Goal: Task Accomplishment & Management: Use online tool/utility

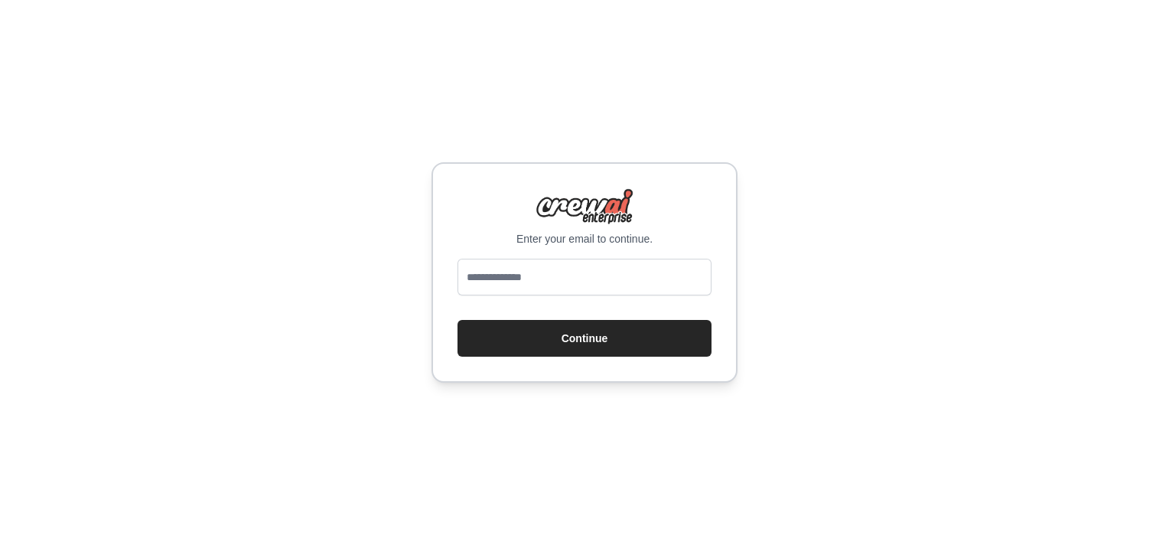
type input "**********"
click at [608, 345] on button "Continue" at bounding box center [585, 338] width 254 height 37
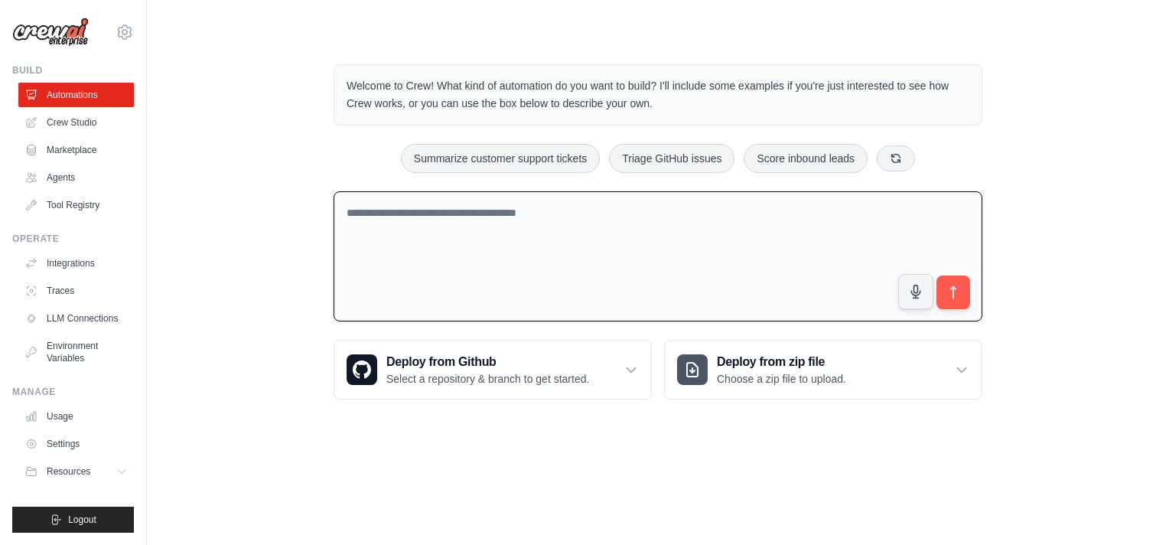
click at [575, 224] on textarea at bounding box center [658, 256] width 649 height 131
click at [77, 179] on link "Agents" at bounding box center [78, 177] width 116 height 24
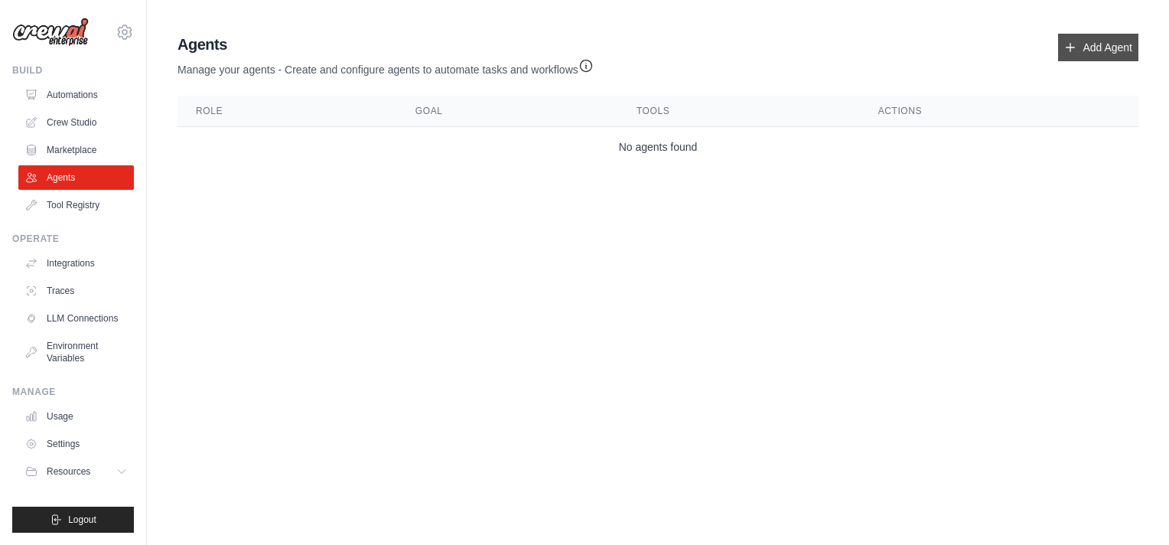
click at [1112, 43] on link "Add Agent" at bounding box center [1098, 48] width 80 height 28
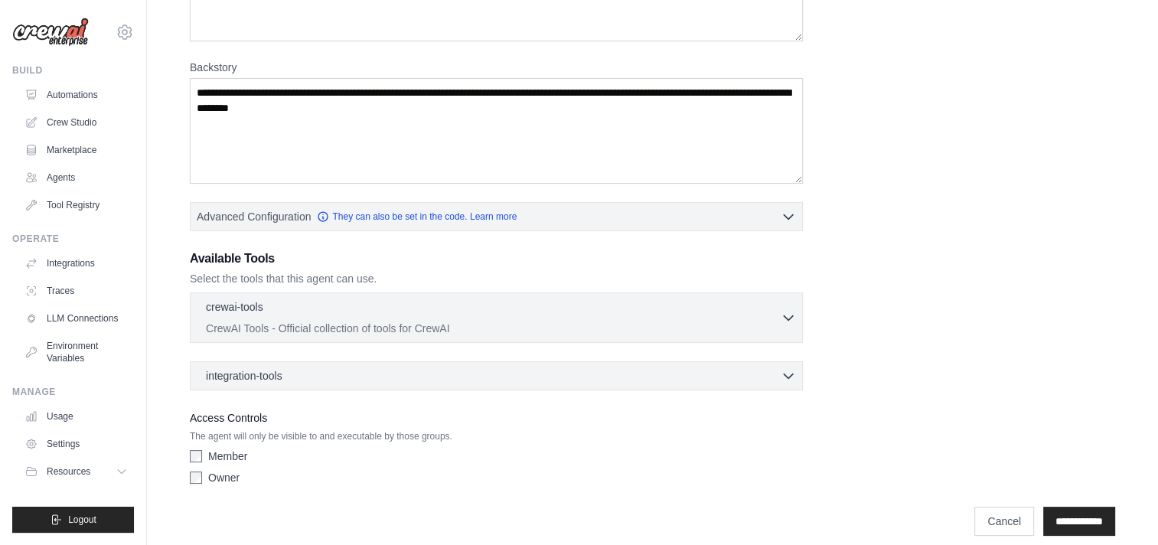
scroll to position [205, 0]
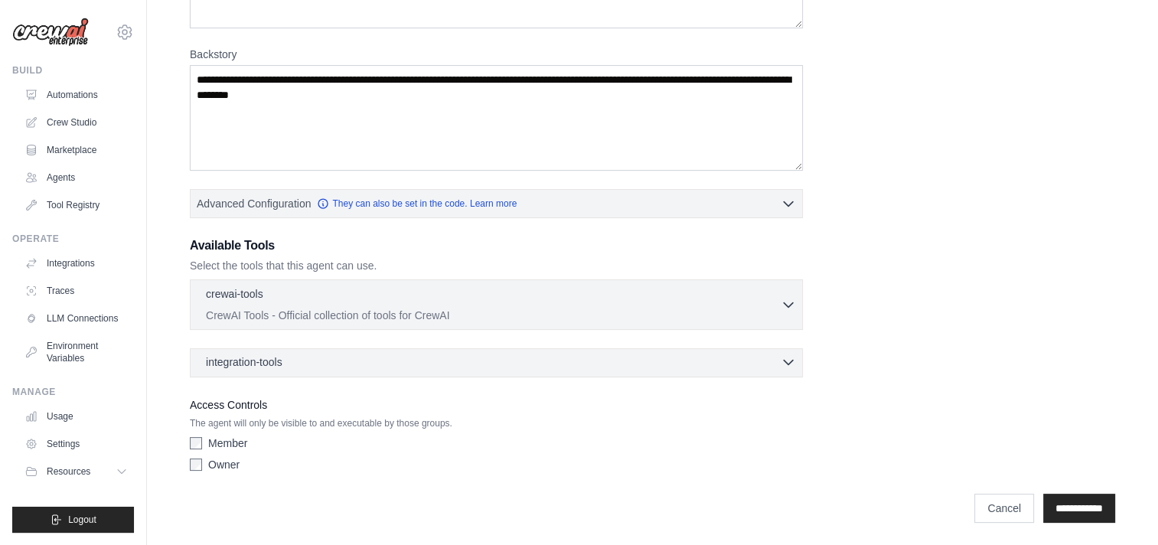
click at [451, 359] on div "integration-tools 0 selected" at bounding box center [501, 361] width 590 height 15
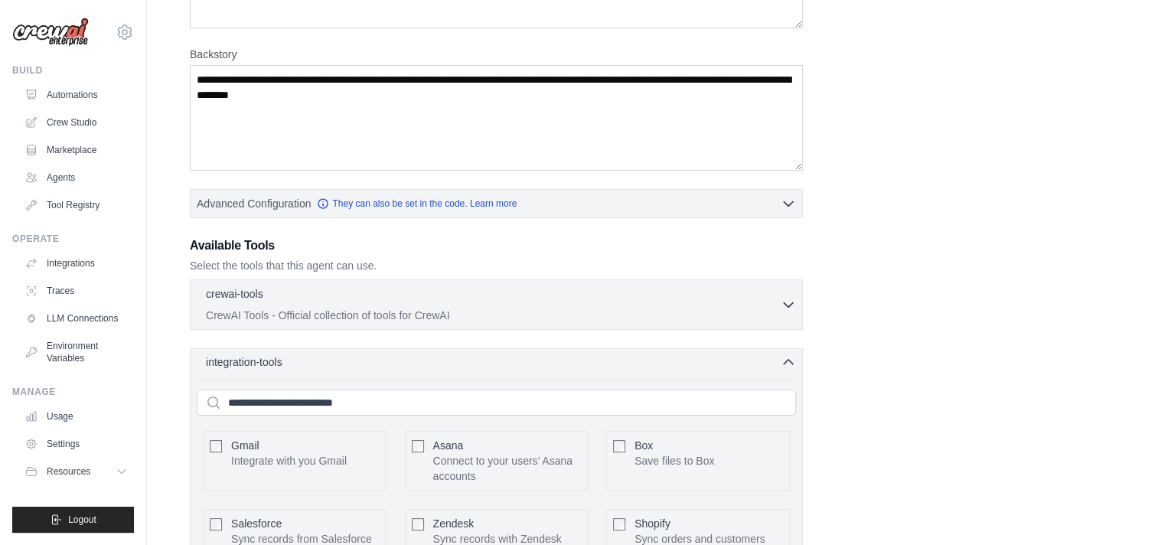
click at [451, 359] on div "integration-tools 0 selected" at bounding box center [501, 361] width 590 height 15
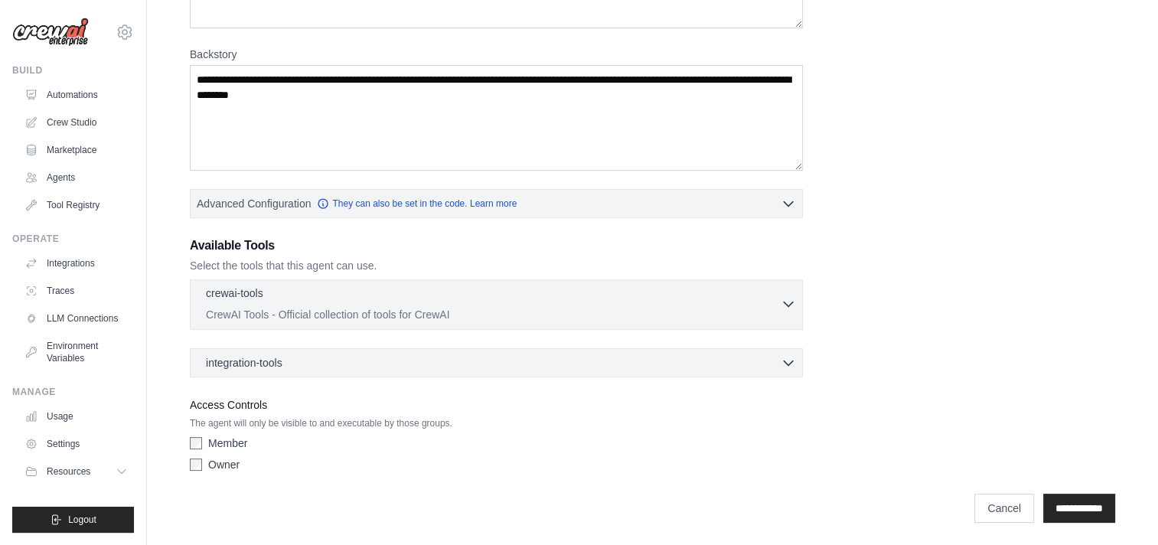
click at [474, 304] on div "crewai-tools 0 selected CrewAI Tools - Official collection of tools for CrewAI" at bounding box center [493, 303] width 575 height 37
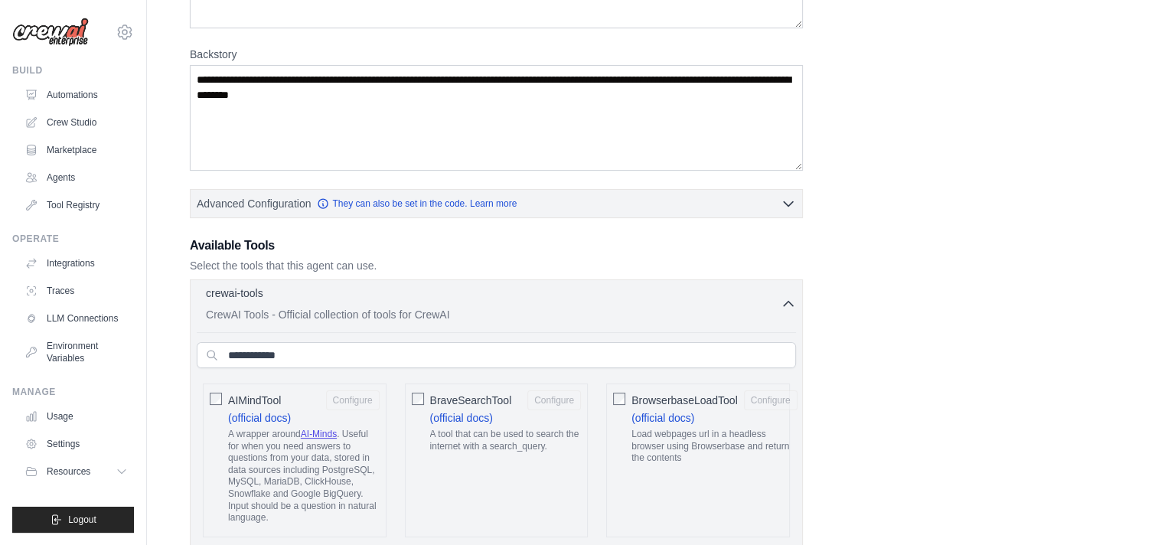
click at [668, 318] on p "CrewAI Tools - Official collection of tools for CrewAI" at bounding box center [493, 314] width 575 height 15
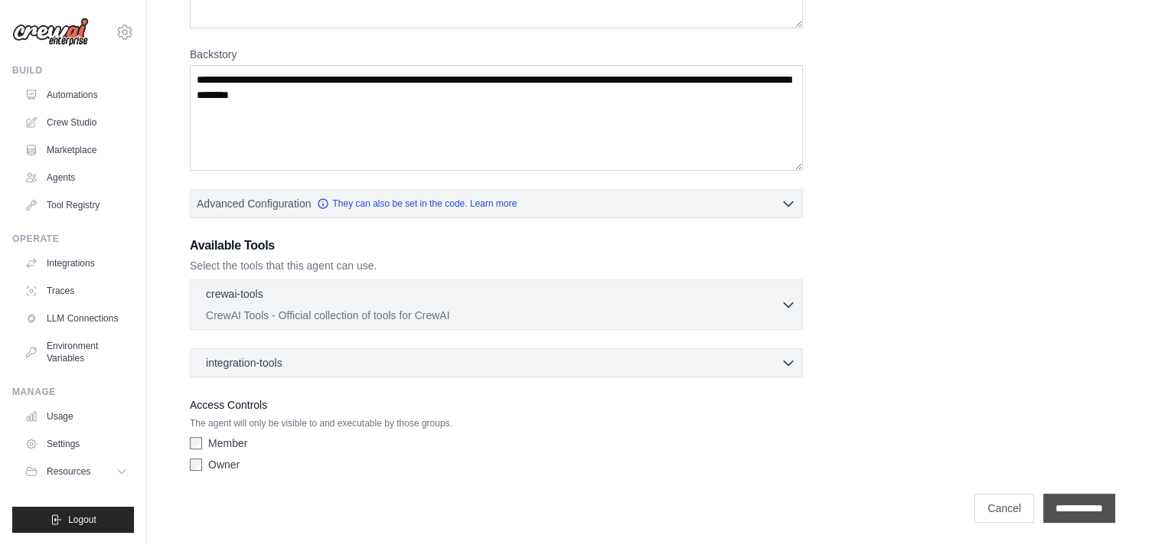
click at [1082, 513] on input "**********" at bounding box center [1079, 508] width 72 height 29
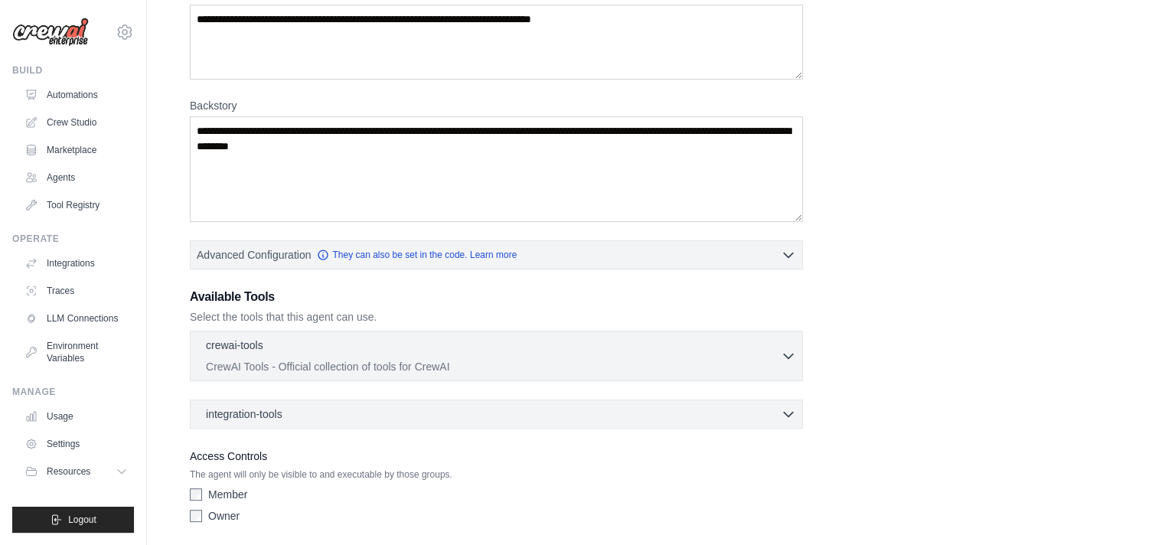
scroll to position [245, 0]
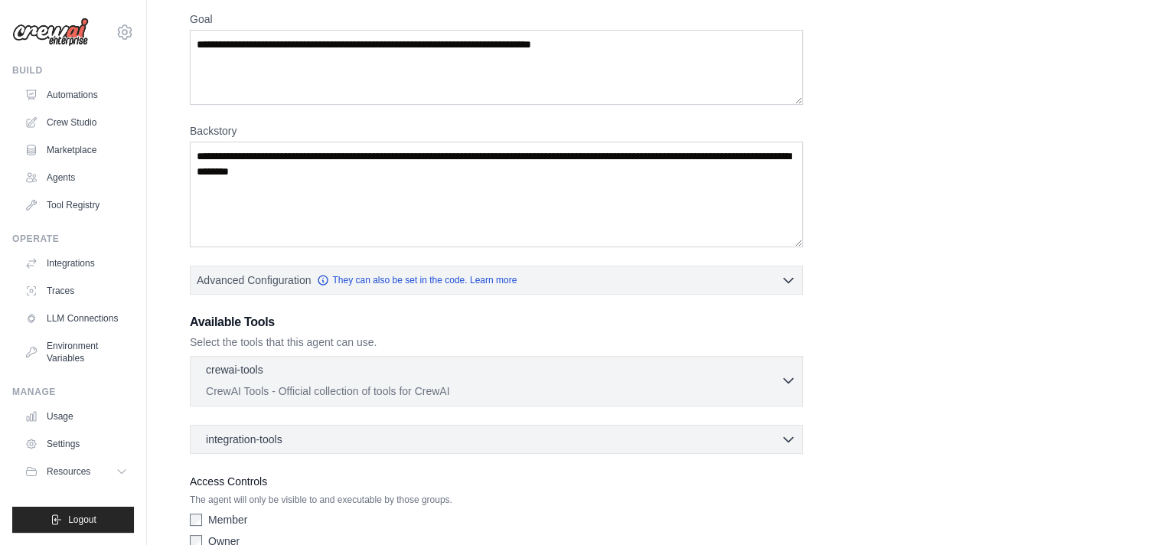
click at [605, 386] on p "CrewAI Tools - Official collection of tools for CrewAI" at bounding box center [493, 390] width 575 height 15
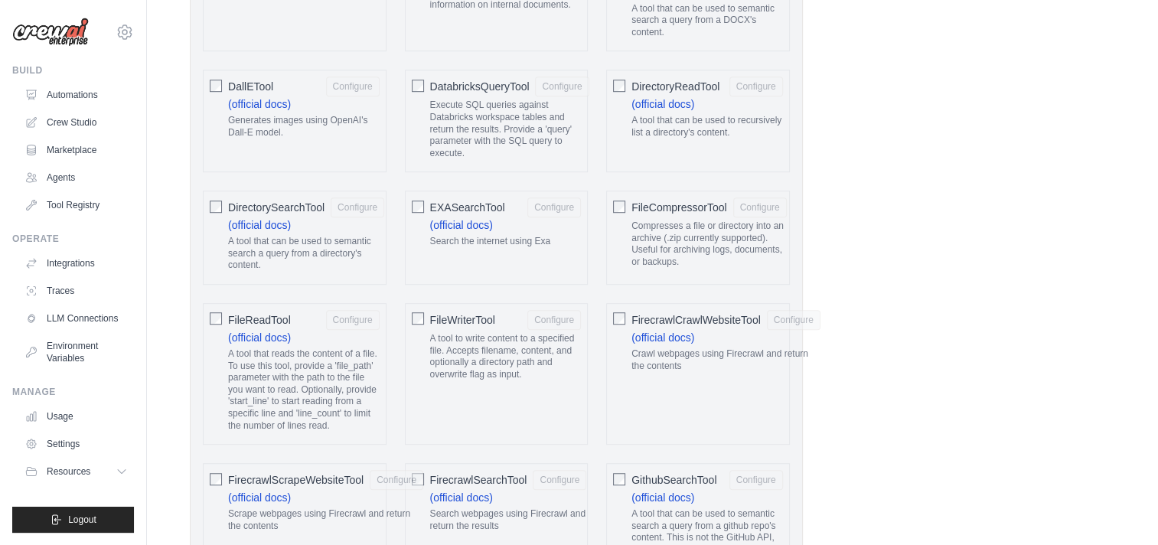
scroll to position [1224, 0]
